Goal: Task Accomplishment & Management: Manage account settings

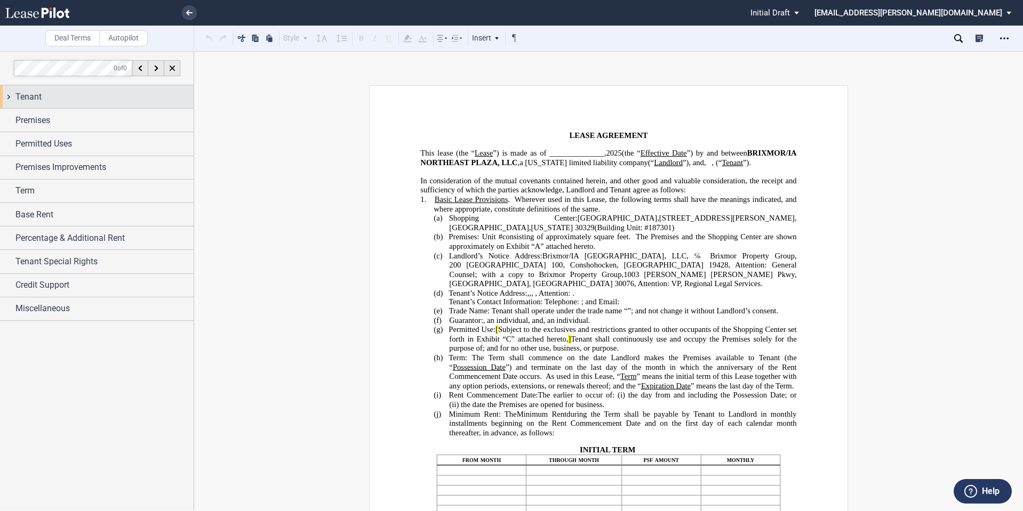
click at [60, 101] on div "Tenant" at bounding box center [104, 97] width 178 height 13
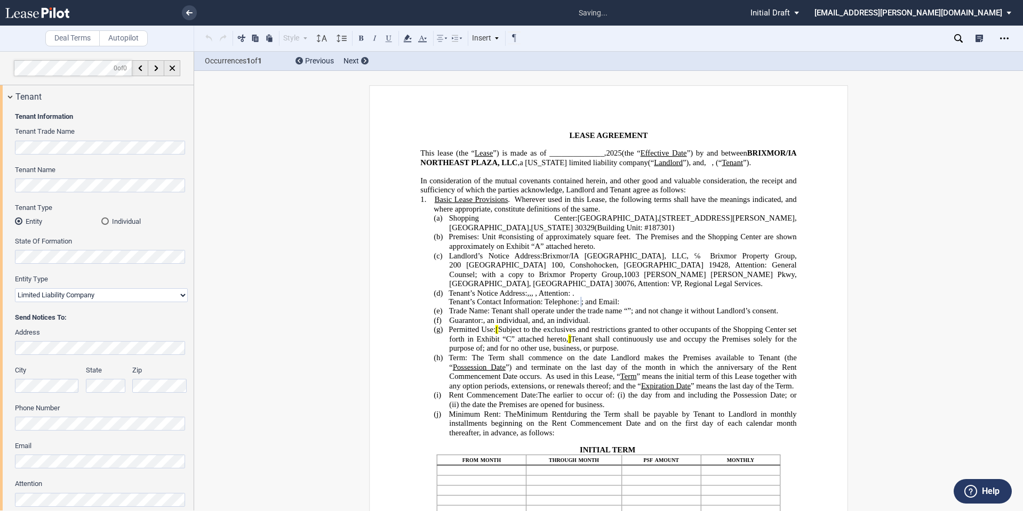
scroll to position [89, 0]
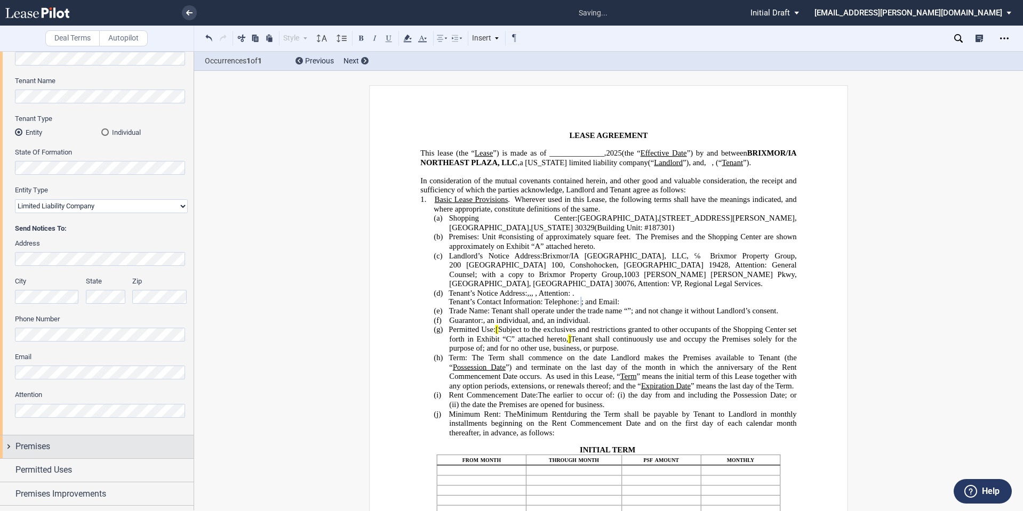
click at [76, 454] on div "Premises" at bounding box center [97, 447] width 194 height 23
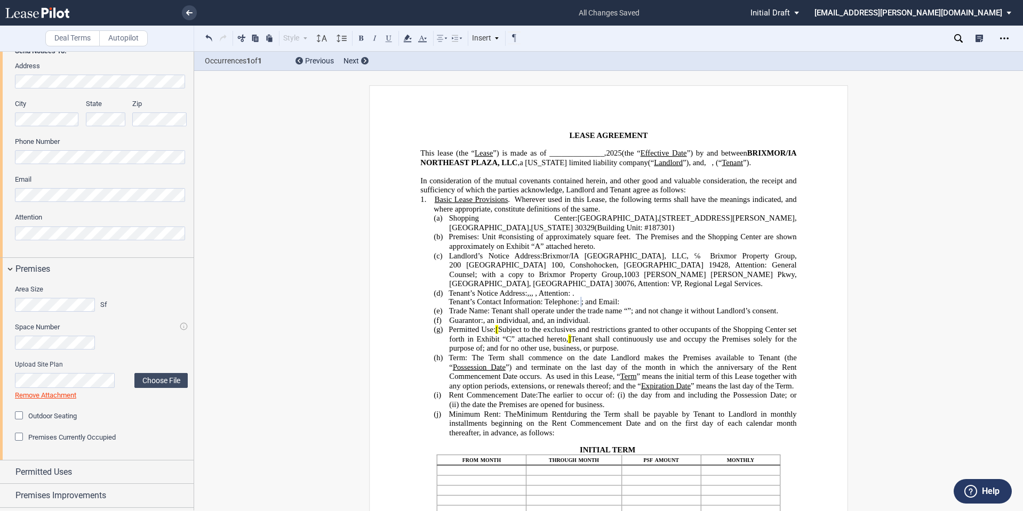
scroll to position [356, 0]
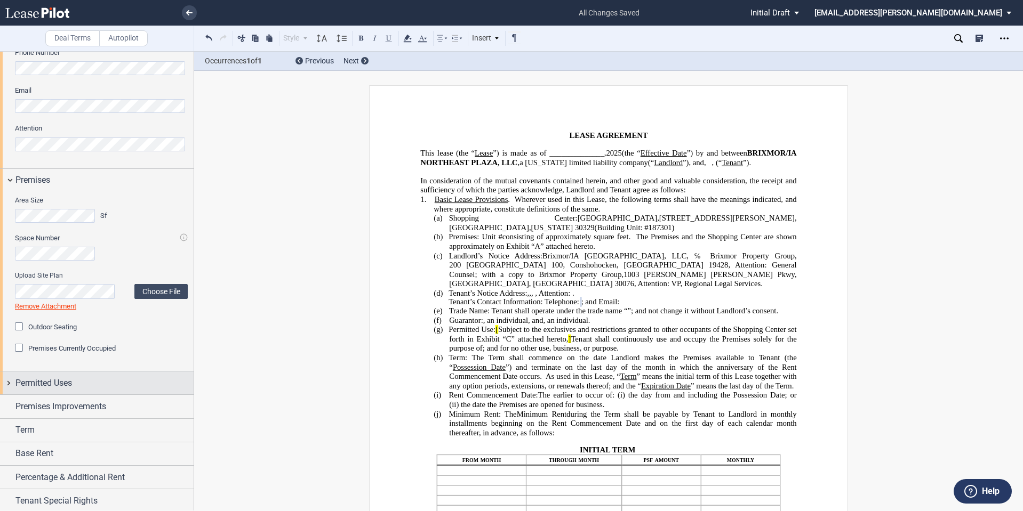
click at [65, 387] on span "Permitted Uses" at bounding box center [43, 383] width 57 height 13
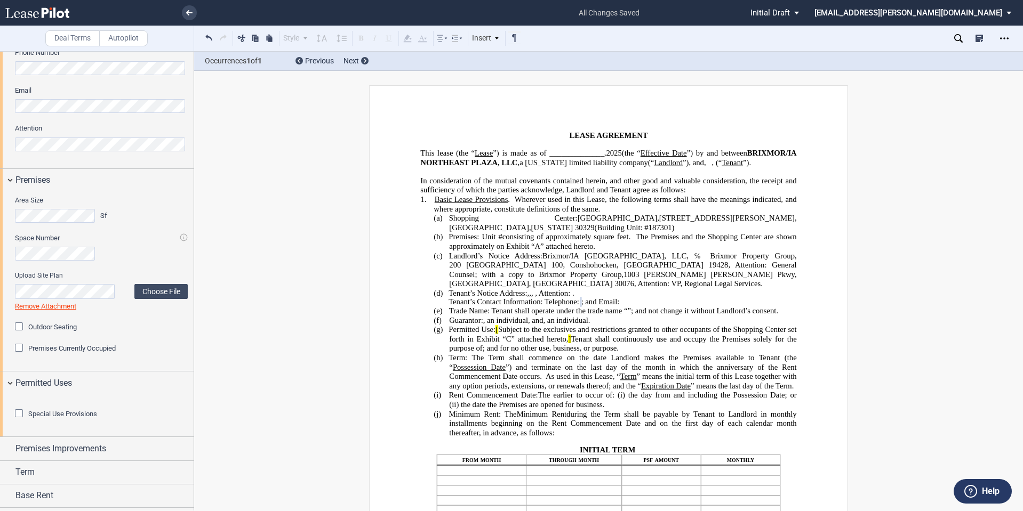
click at [10, 415] on div "Special Use Provisions Restaurant Restaurant" at bounding box center [97, 416] width 194 height 42
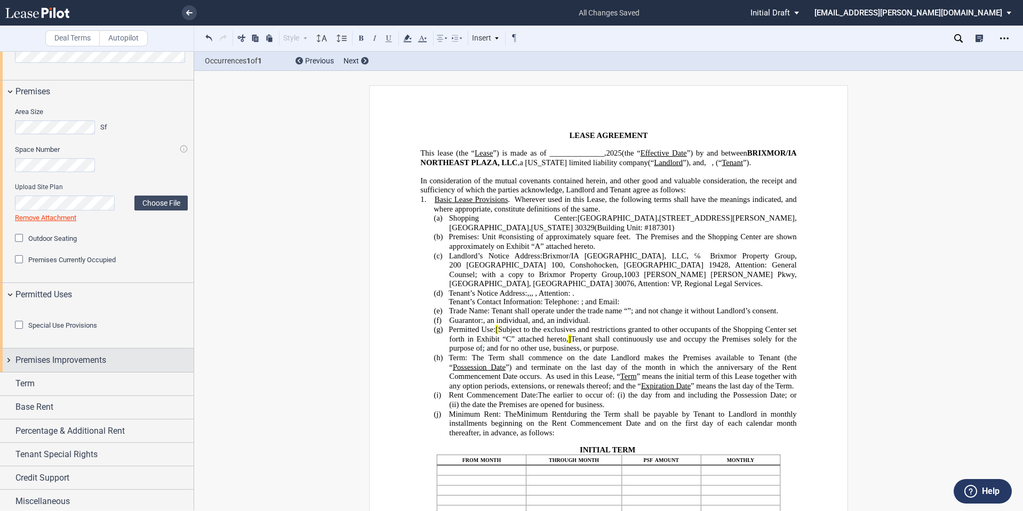
click at [83, 367] on span "Premises Improvements" at bounding box center [60, 360] width 91 height 13
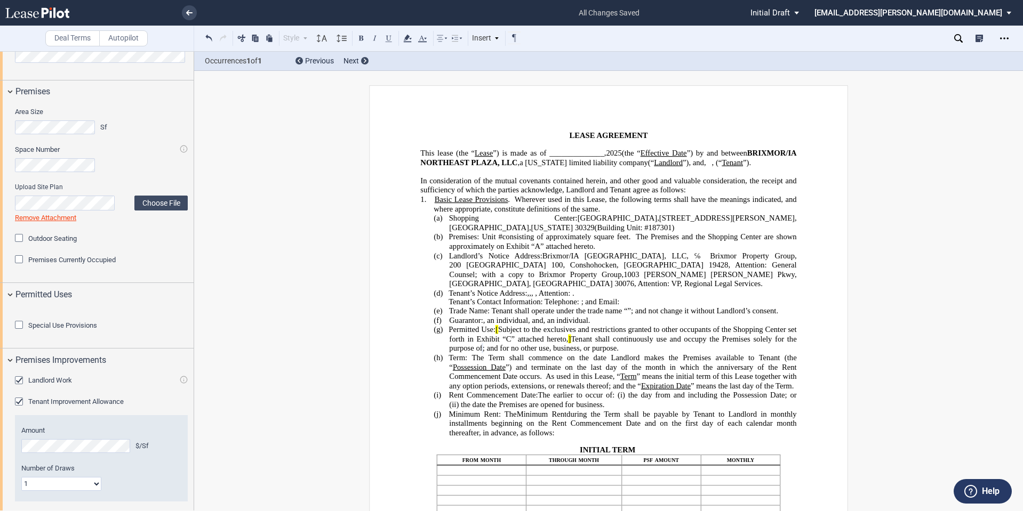
click at [65, 384] on span "Landlord Work" at bounding box center [50, 380] width 44 height 8
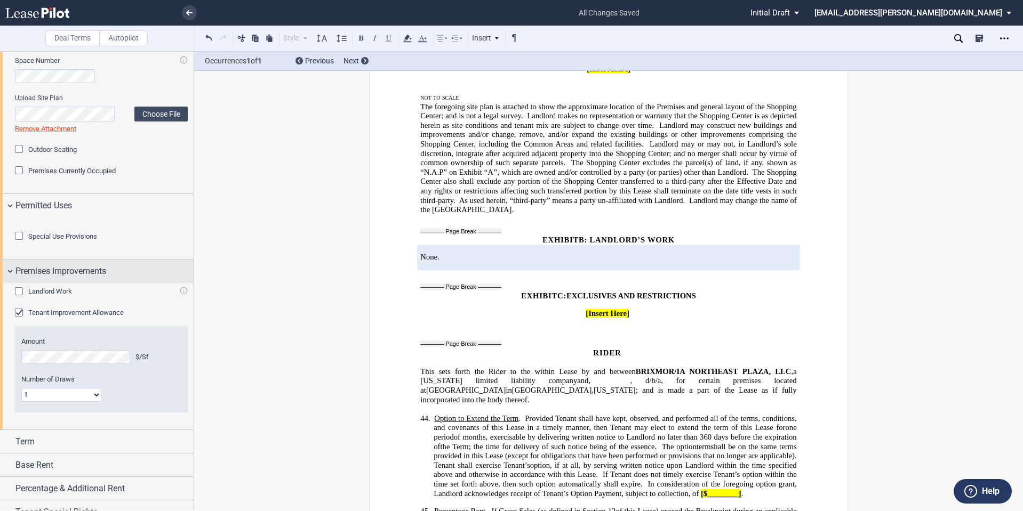
scroll to position [622, 0]
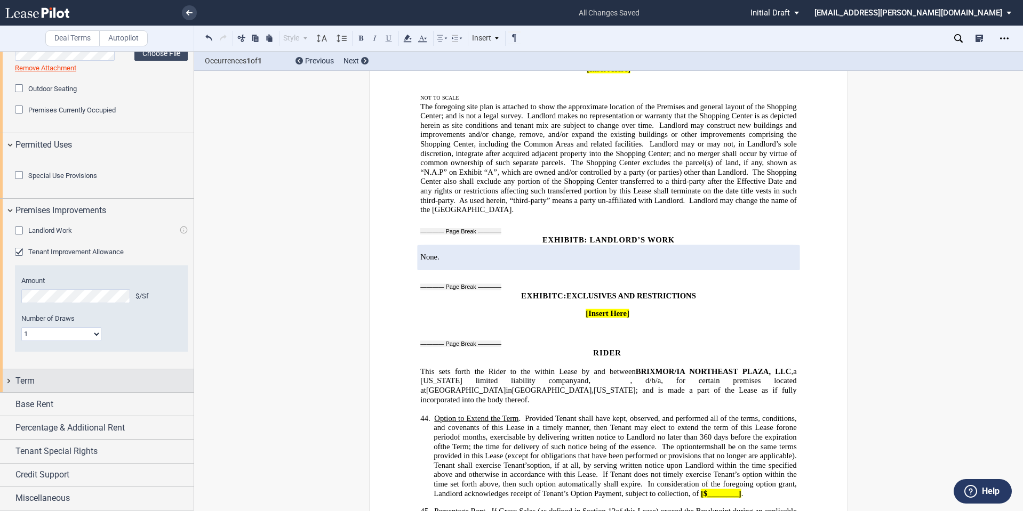
click at [71, 388] on div "Term" at bounding box center [104, 381] width 178 height 13
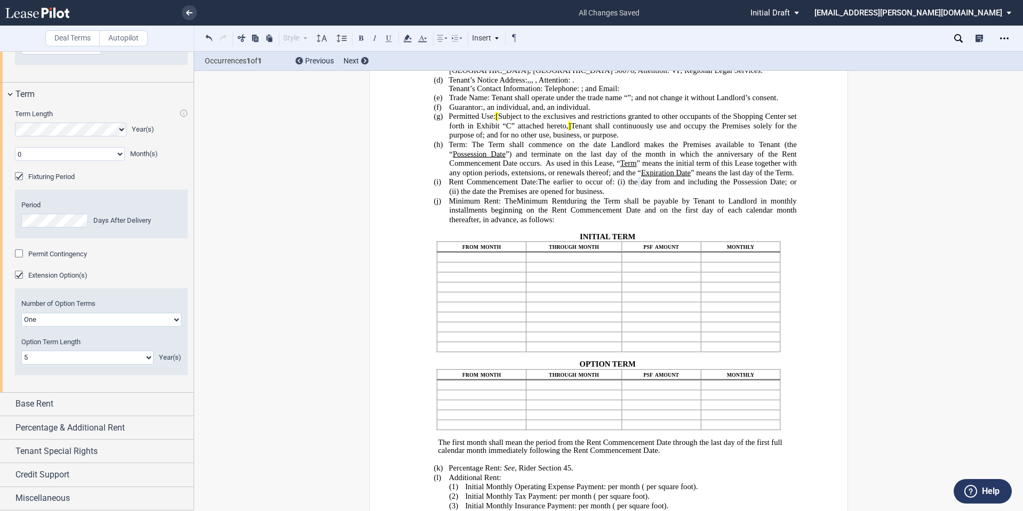
scroll to position [940, 0]
click at [75, 400] on div "Base Rent" at bounding box center [104, 404] width 178 height 13
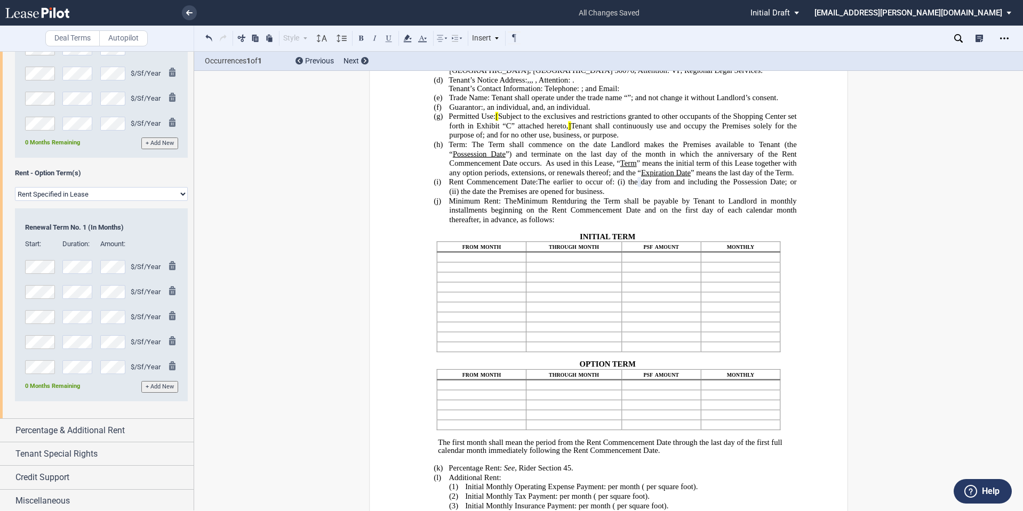
scroll to position [1534, 0]
click at [77, 432] on span "Percentage & Additional Rent" at bounding box center [69, 428] width 109 height 13
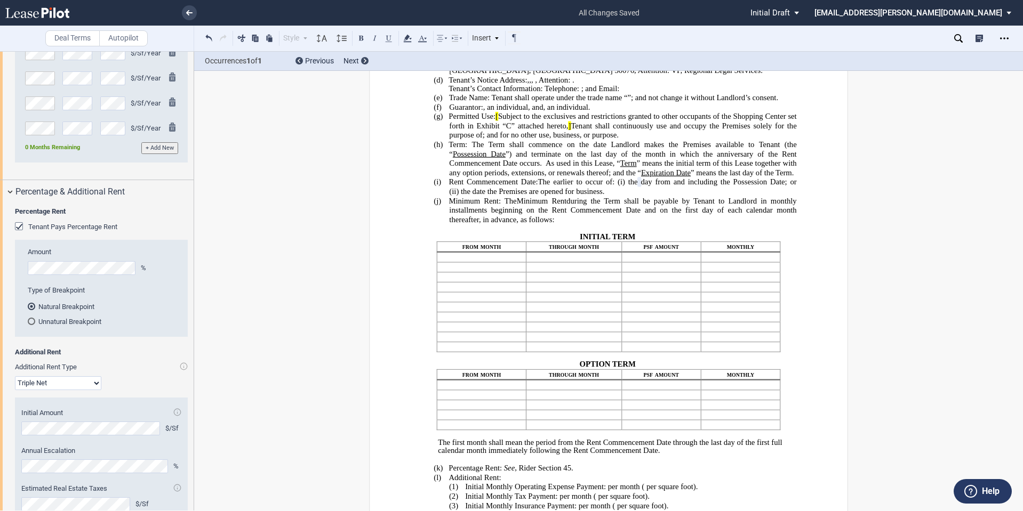
scroll to position [1890, 0]
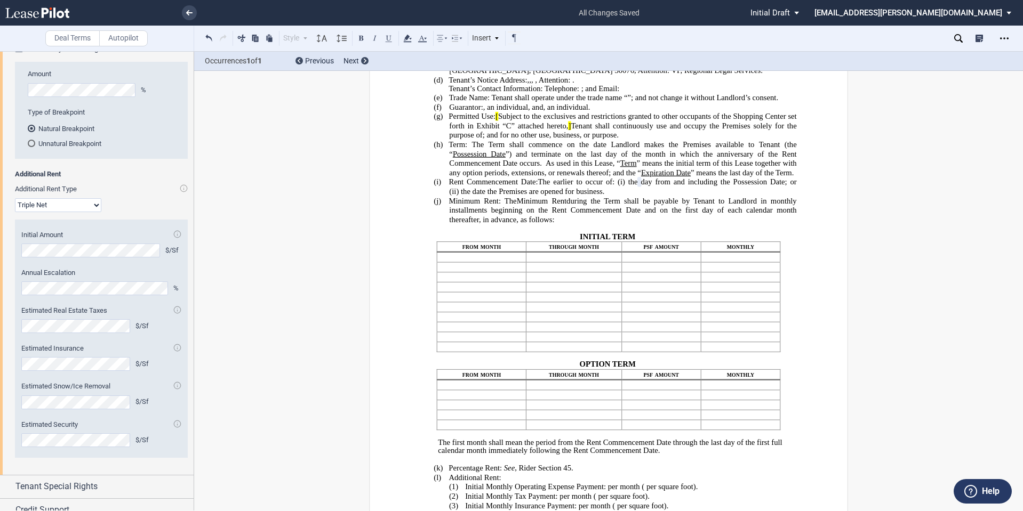
click at [177, 371] on div "$/Sf" at bounding box center [101, 364] width 160 height 14
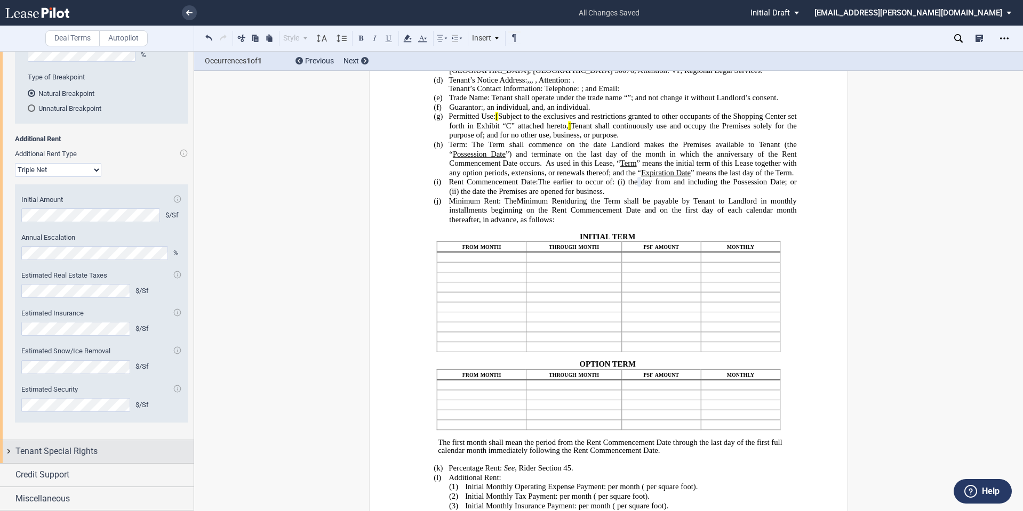
click at [81, 458] on span "Tenant Special Rights" at bounding box center [56, 451] width 82 height 13
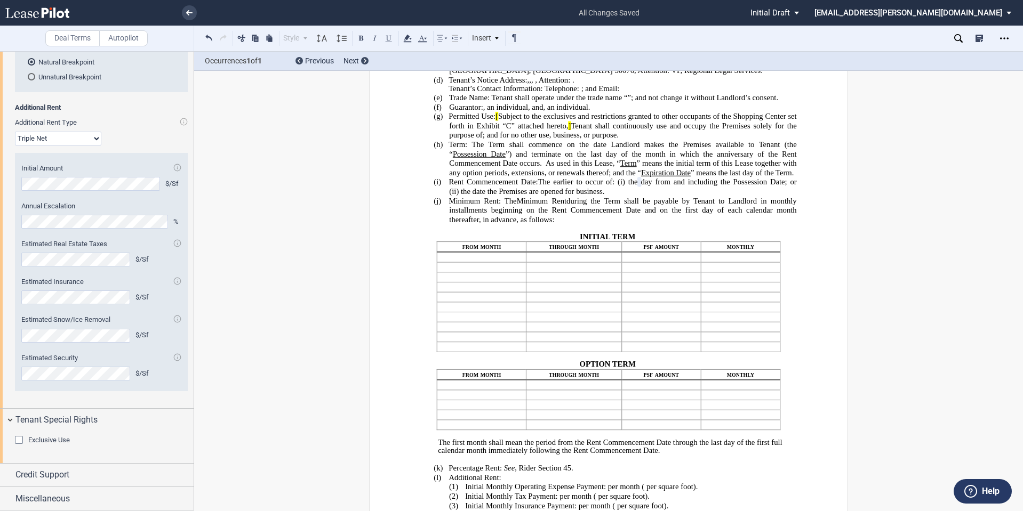
scroll to position [2015, 0]
click at [71, 477] on div "Credit Support" at bounding box center [104, 475] width 178 height 13
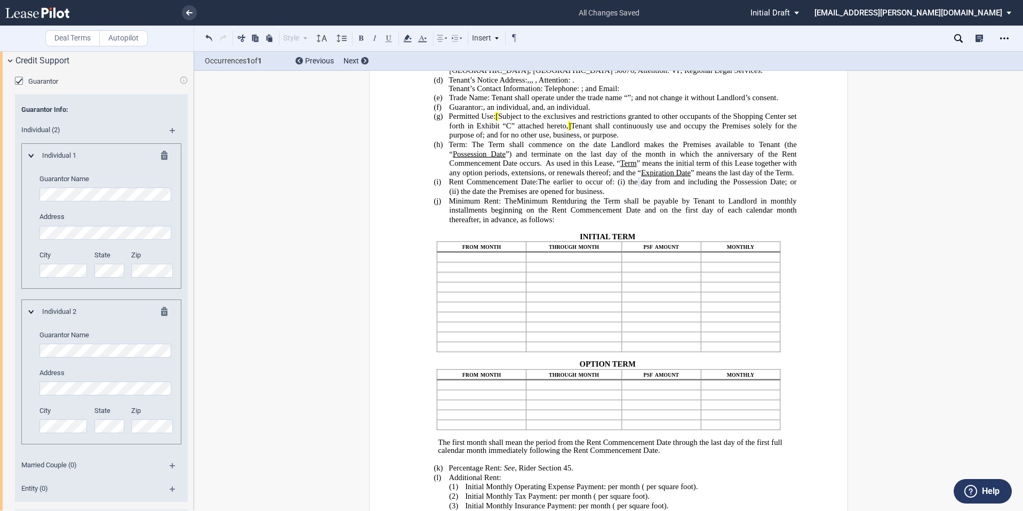
scroll to position [2459, 0]
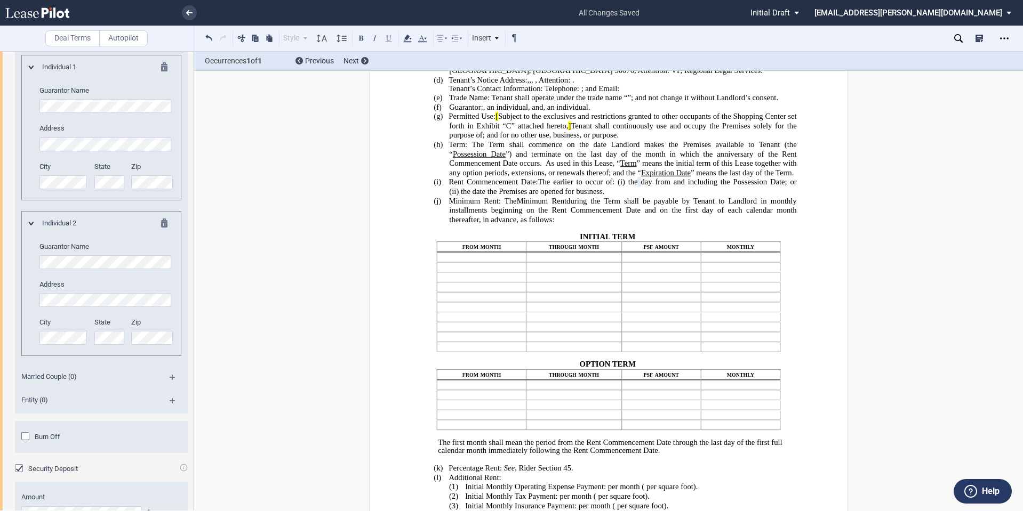
click at [170, 388] on md-icon at bounding box center [177, 381] width 14 height 13
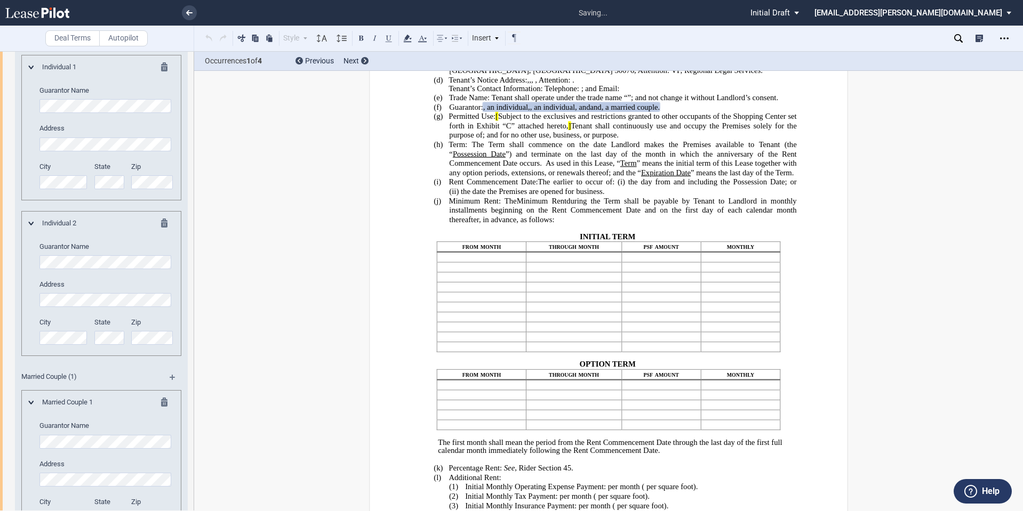
click at [0, 169] on html ".bocls-1{fill:#26354a;fill-rule:evenodd} Loading... × saving... Pending... Pend…" at bounding box center [511, 255] width 1023 height 511
click at [79, 448] on editor-control "Guarantor Name" at bounding box center [106, 434] width 134 height 27
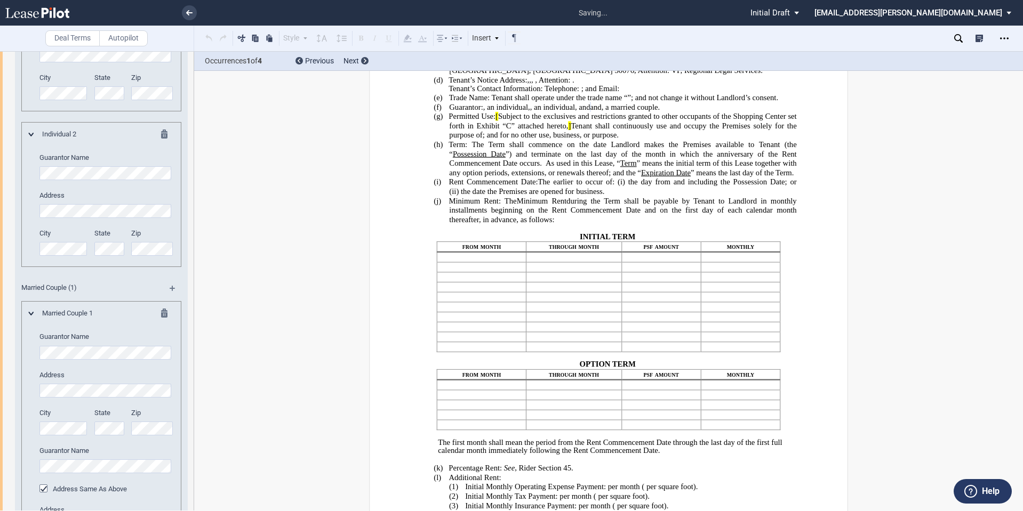
click at [34, 267] on div "Individual 2 Guarantor Name Address City State Zip" at bounding box center [101, 199] width 145 height 138
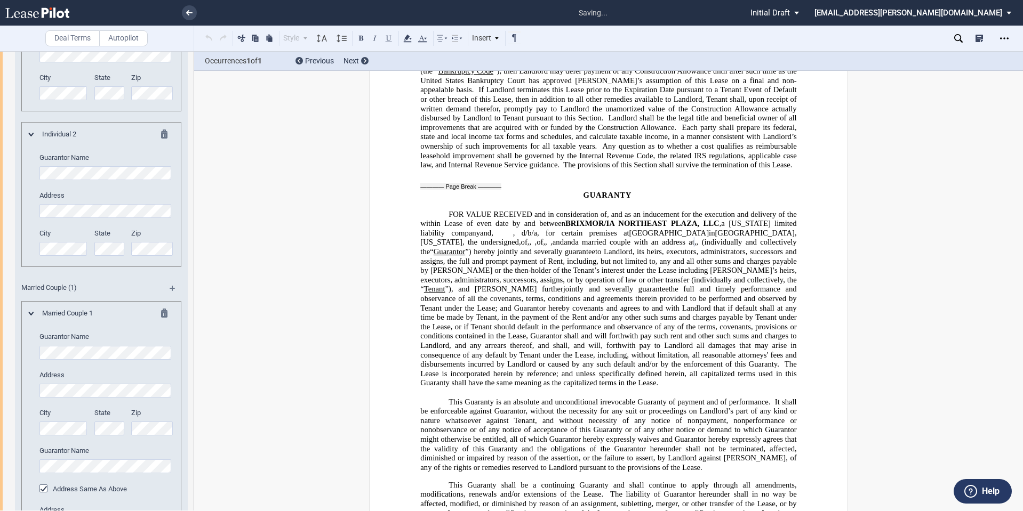
scroll to position [0, 5]
click at [119, 111] on div "City State Zip" at bounding box center [106, 92] width 147 height 38
click at [0, 233] on html ".bocls-1{fill:#26354a;fill-rule:evenodd} Loading... × saving... Pending... Pend…" at bounding box center [511, 255] width 1023 height 511
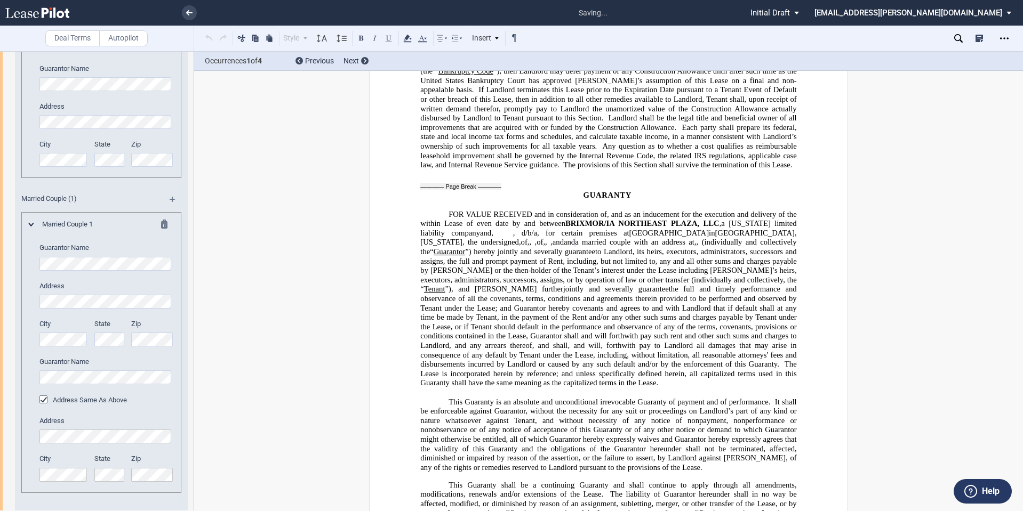
click at [163, 98] on div "Individual 2 Guarantor Name Address City State Zip" at bounding box center [101, 106] width 160 height 146
click at [163, 53] on md-icon at bounding box center [167, 47] width 13 height 13
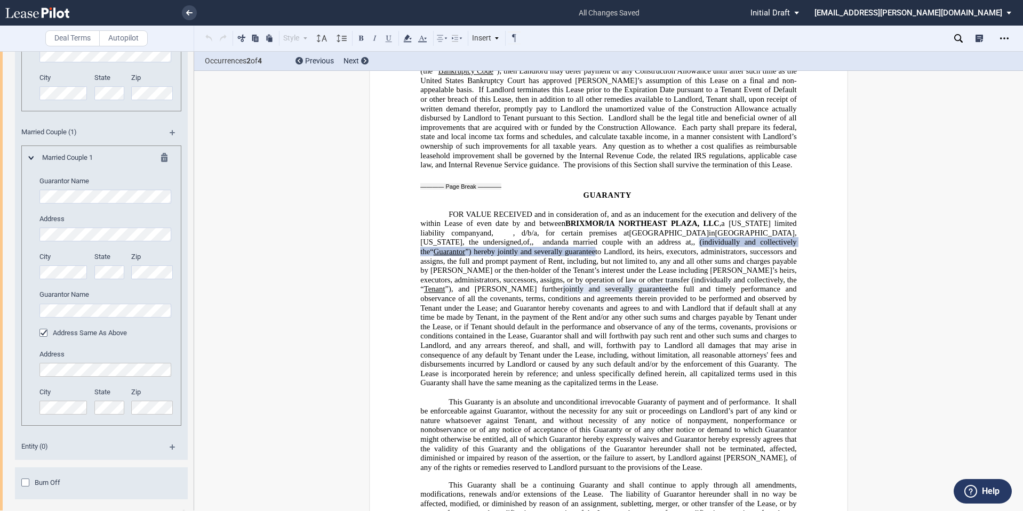
scroll to position [2459, 0]
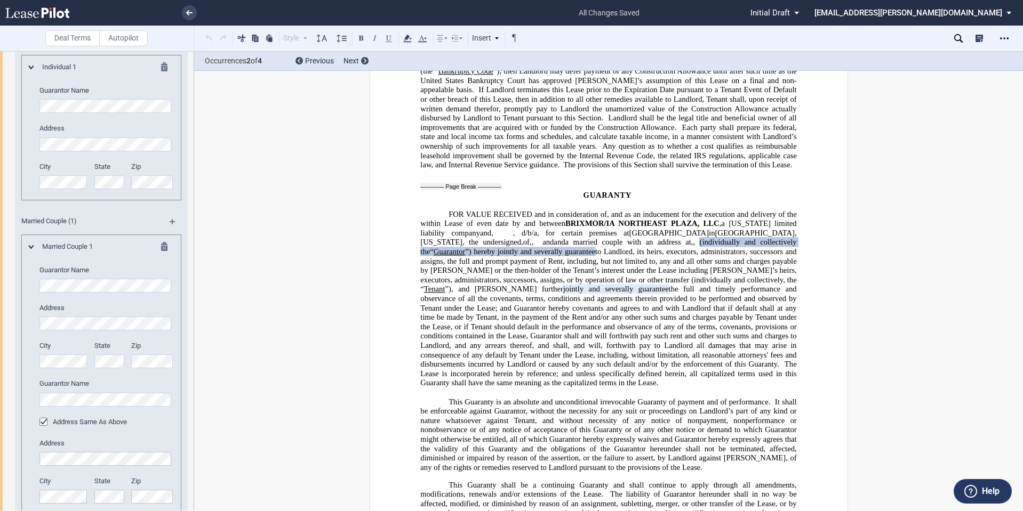
click at [164, 75] on md-icon at bounding box center [167, 68] width 13 height 13
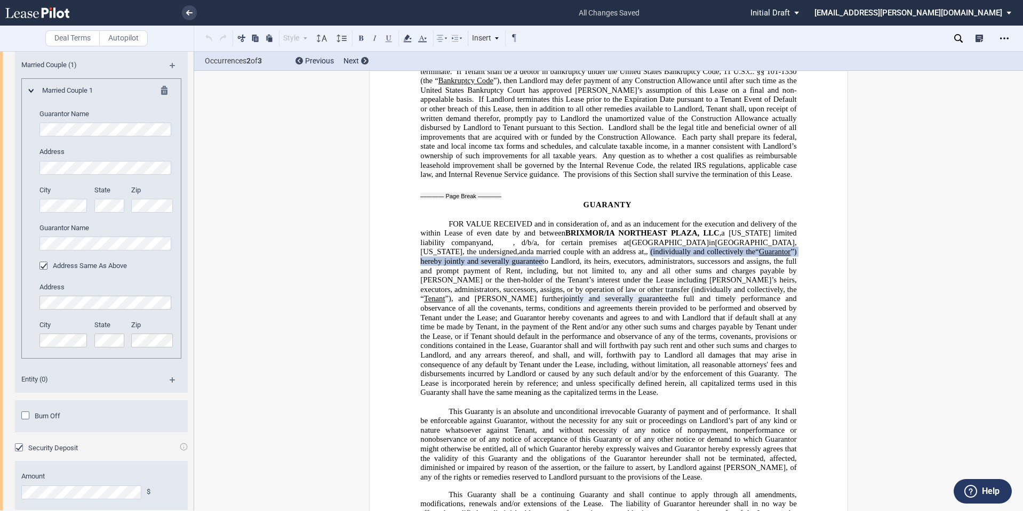
scroll to position [2549, 0]
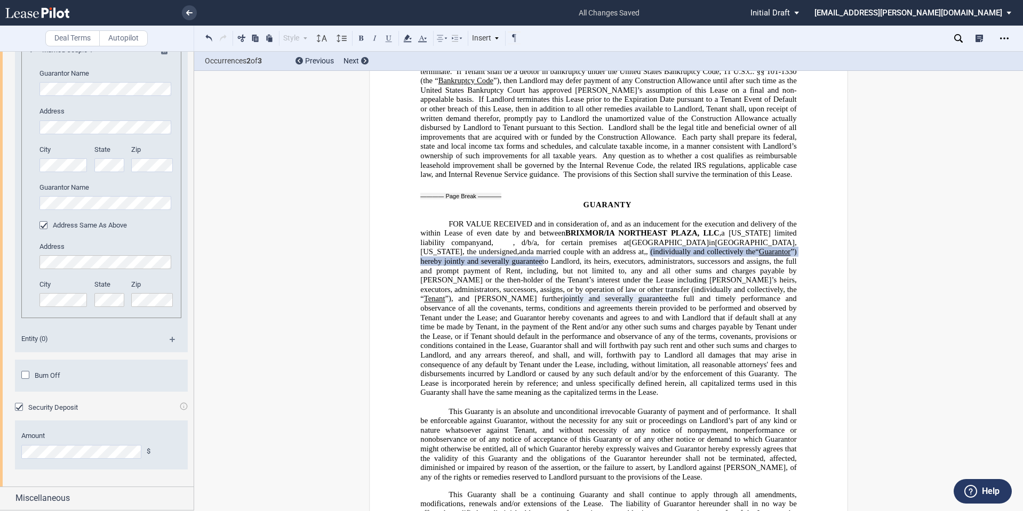
click at [25, 382] on div "Burn Off" at bounding box center [26, 376] width 11 height 11
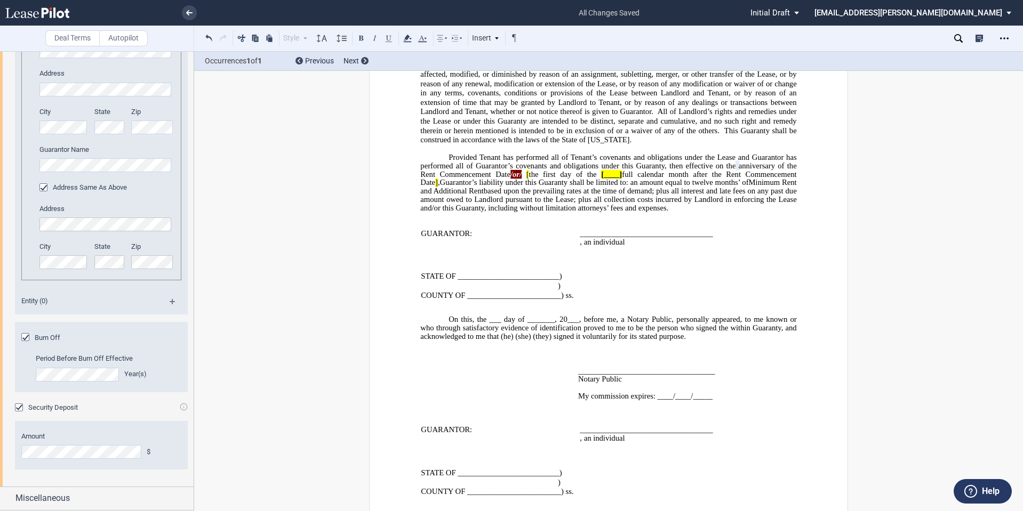
scroll to position [2597, 0]
click at [46, 501] on span "Miscellaneous" at bounding box center [42, 498] width 54 height 13
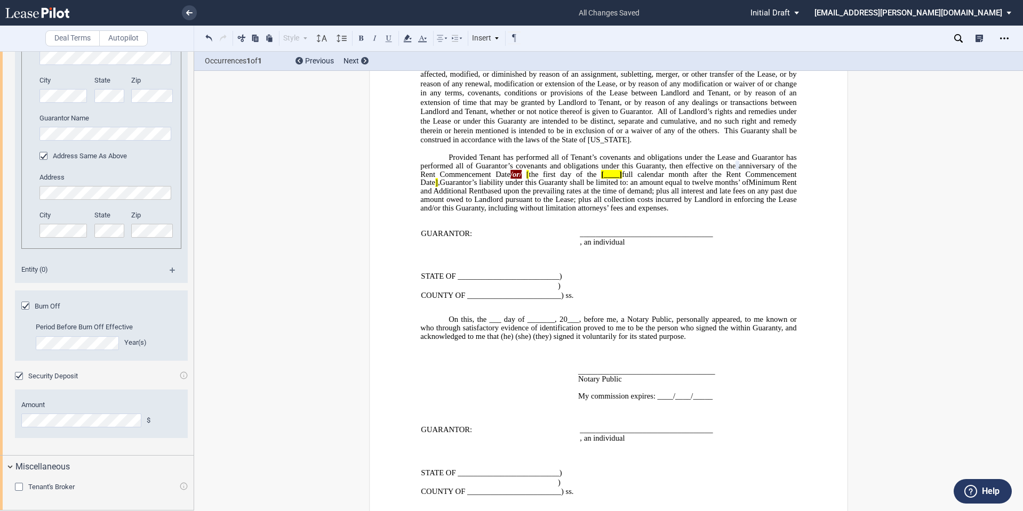
scroll to position [2628, 0]
click at [44, 486] on span "Tenant's Broker" at bounding box center [51, 487] width 46 height 8
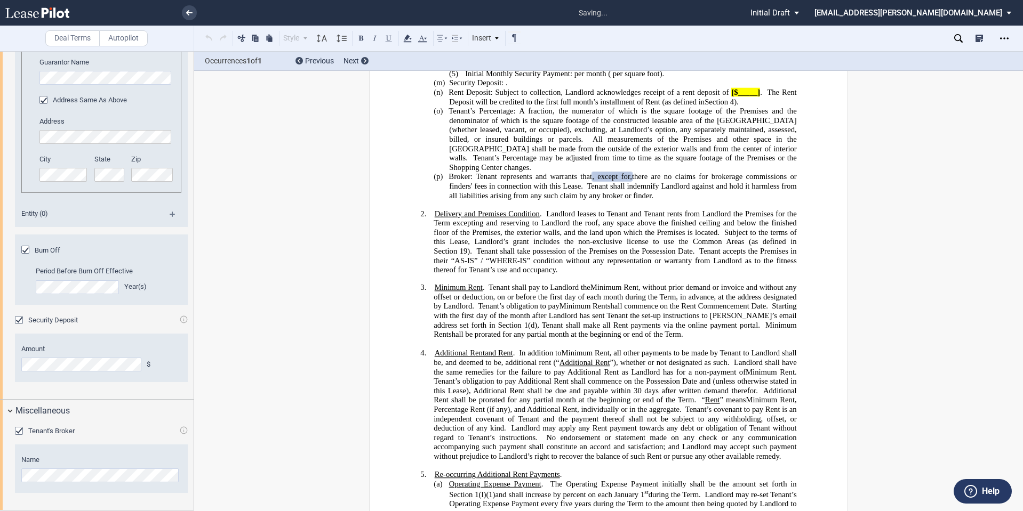
scroll to position [650, 0]
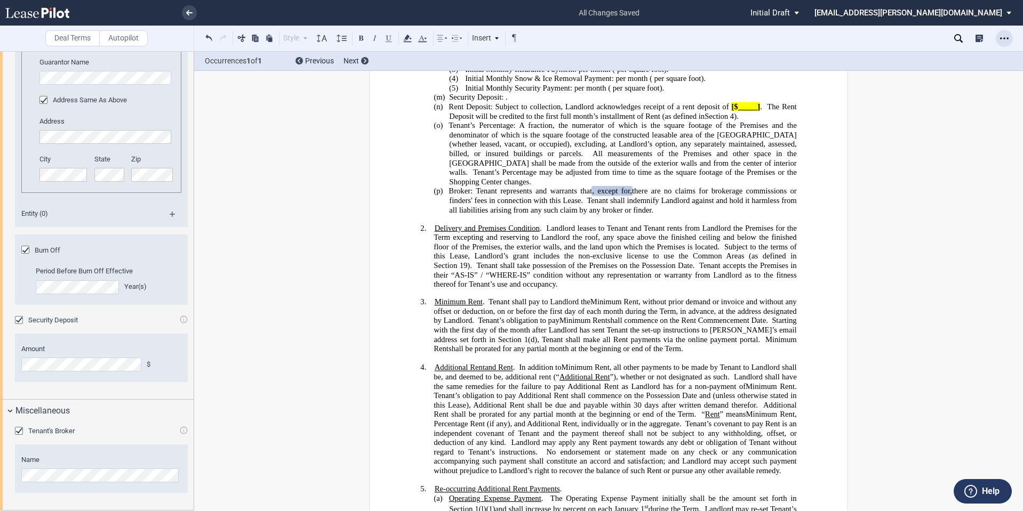
click at [1011, 40] on div "Open Lease options menu" at bounding box center [1004, 38] width 17 height 17
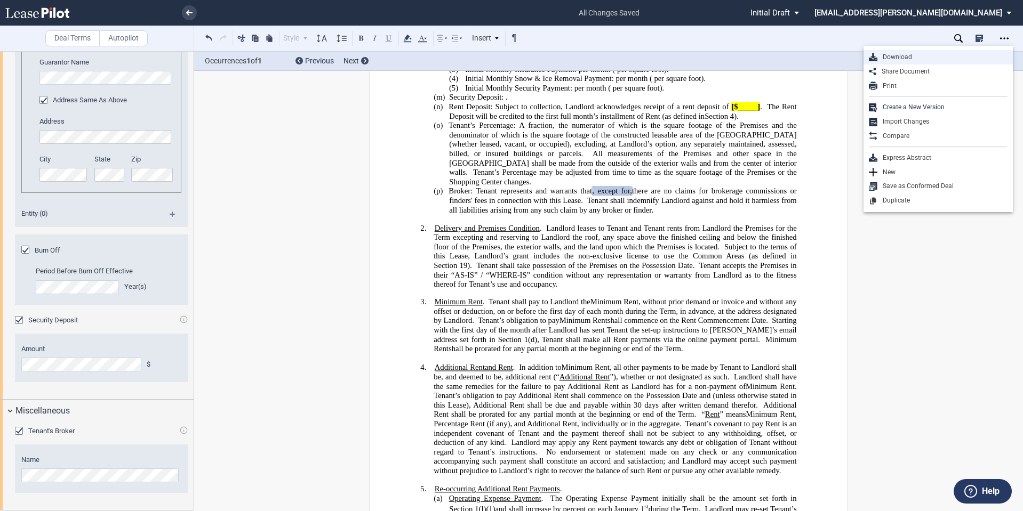
click at [930, 58] on div "Download" at bounding box center [942, 57] width 130 height 9
